Goal: Entertainment & Leisure: Consume media (video, audio)

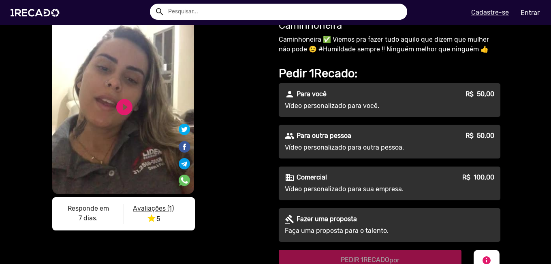
scroll to position [28, 0]
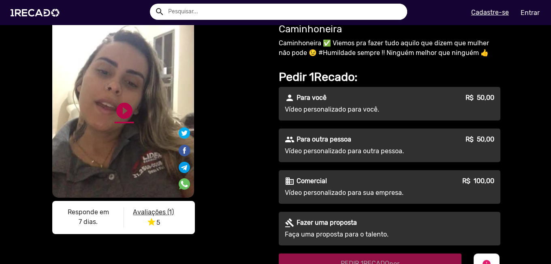
click at [118, 110] on link "play_circle_filled" at bounding box center [124, 110] width 19 height 19
click at [120, 121] on link "play_circle_filled" at bounding box center [124, 110] width 19 height 19
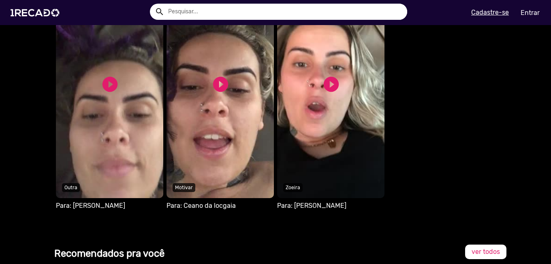
scroll to position [436, 0]
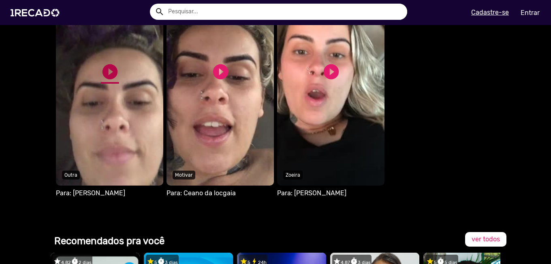
click at [106, 81] on link "play_circle_filled" at bounding box center [110, 72] width 18 height 18
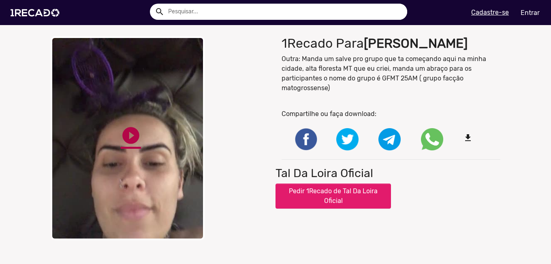
click at [124, 136] on link "play_circle_filled" at bounding box center [131, 136] width 20 height 20
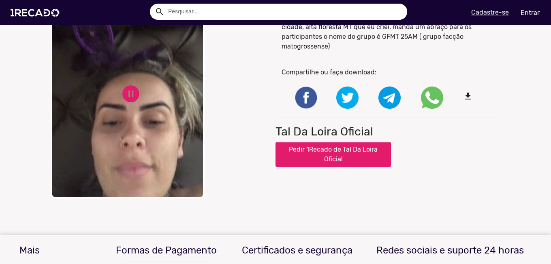
scroll to position [37, 0]
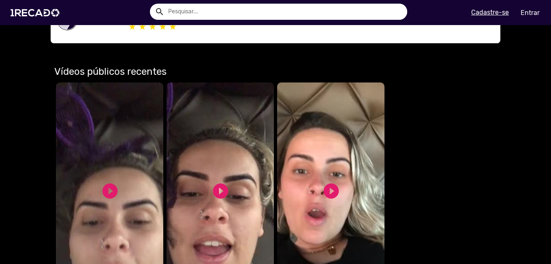
scroll to position [344, 0]
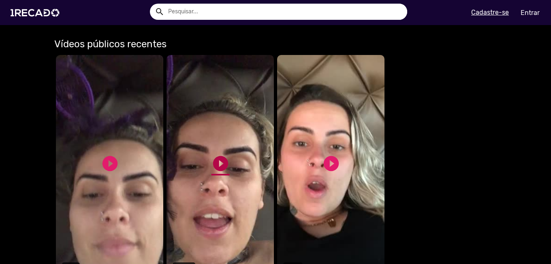
click at [218, 163] on link "play_circle_filled" at bounding box center [220, 164] width 18 height 18
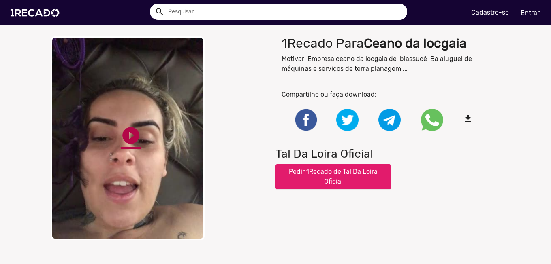
click at [124, 141] on link "play_circle_filled" at bounding box center [131, 136] width 20 height 20
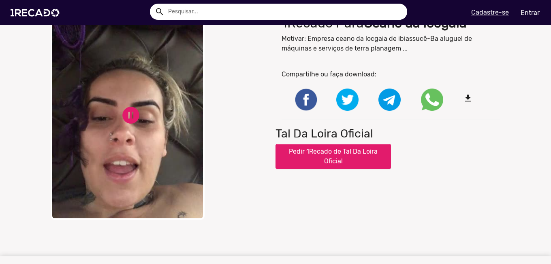
scroll to position [43, 0]
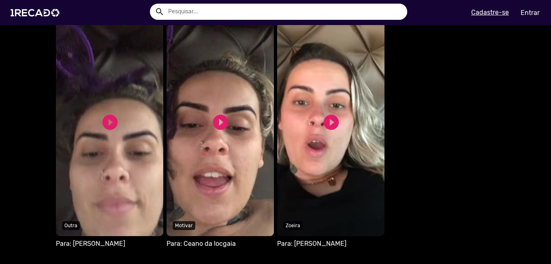
scroll to position [390, 0]
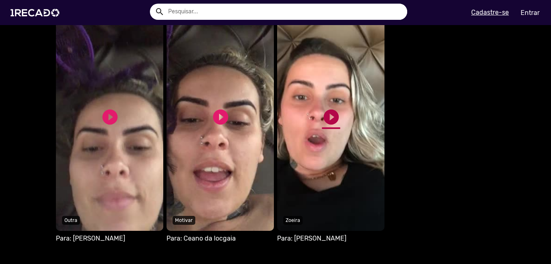
click at [329, 114] on link "play_circle_filled" at bounding box center [331, 117] width 18 height 18
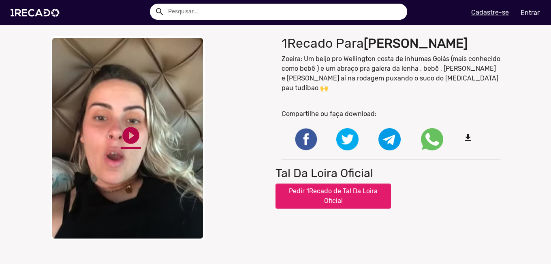
click at [126, 134] on link "play_circle_filled" at bounding box center [131, 136] width 20 height 20
